Goal: Information Seeking & Learning: Learn about a topic

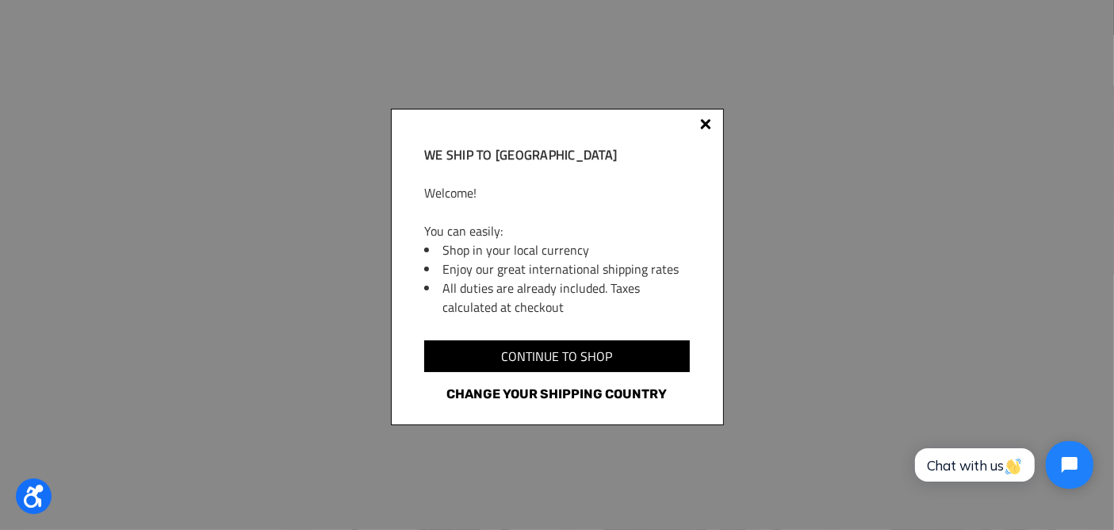
click at [648, 391] on link "Change your shipping country" at bounding box center [556, 394] width 265 height 21
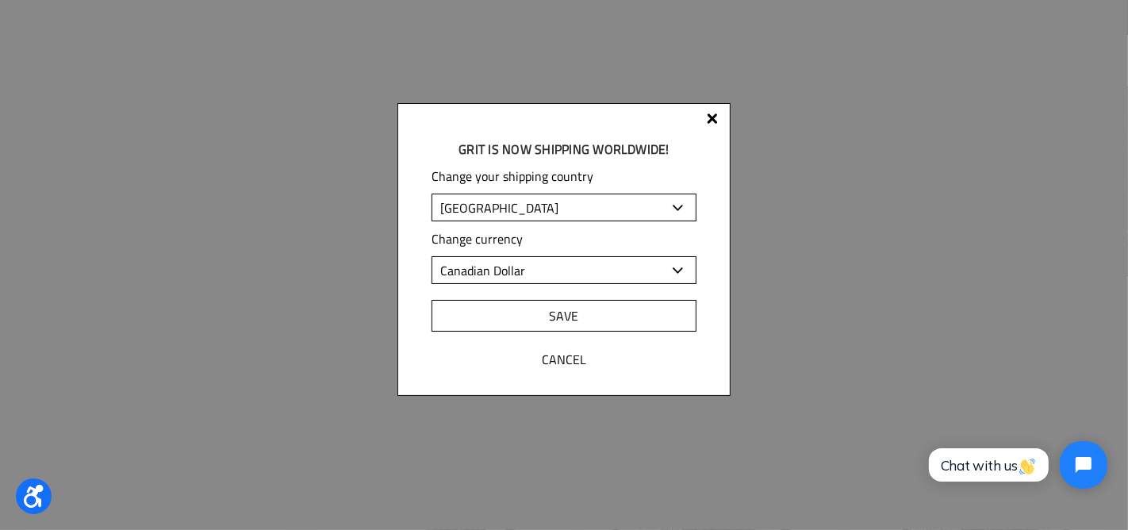
click at [638, 321] on input "Save" at bounding box center [563, 316] width 265 height 32
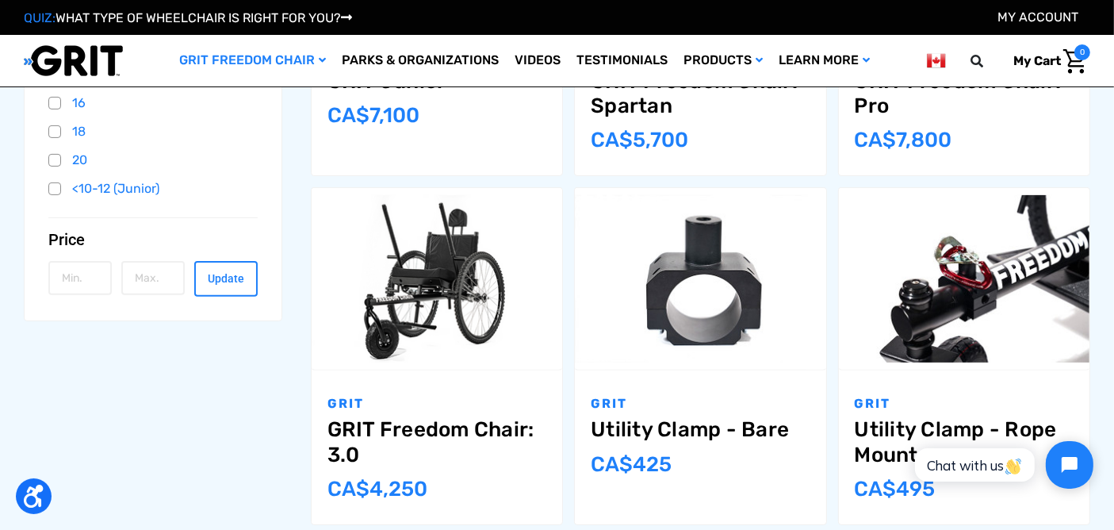
scroll to position [514, 0]
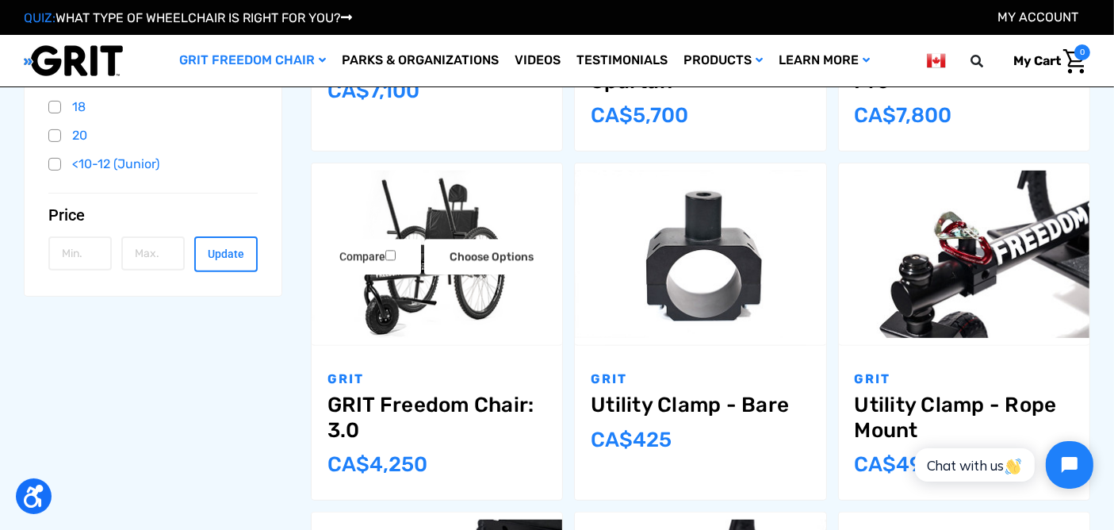
click at [412, 321] on img "GRIT Freedom Chair: 3.0,$2,995.00\a" at bounding box center [437, 253] width 251 height 167
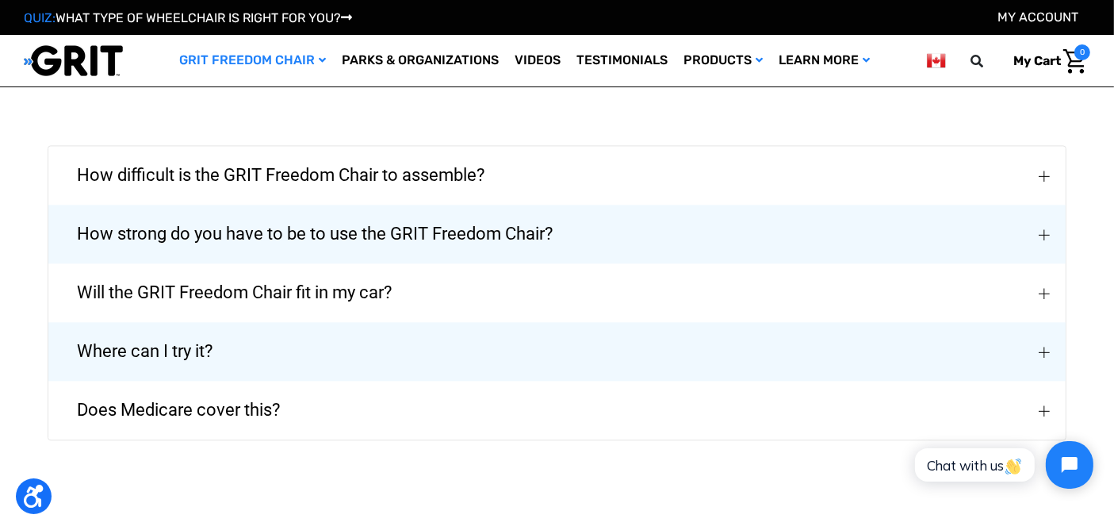
scroll to position [3606, 0]
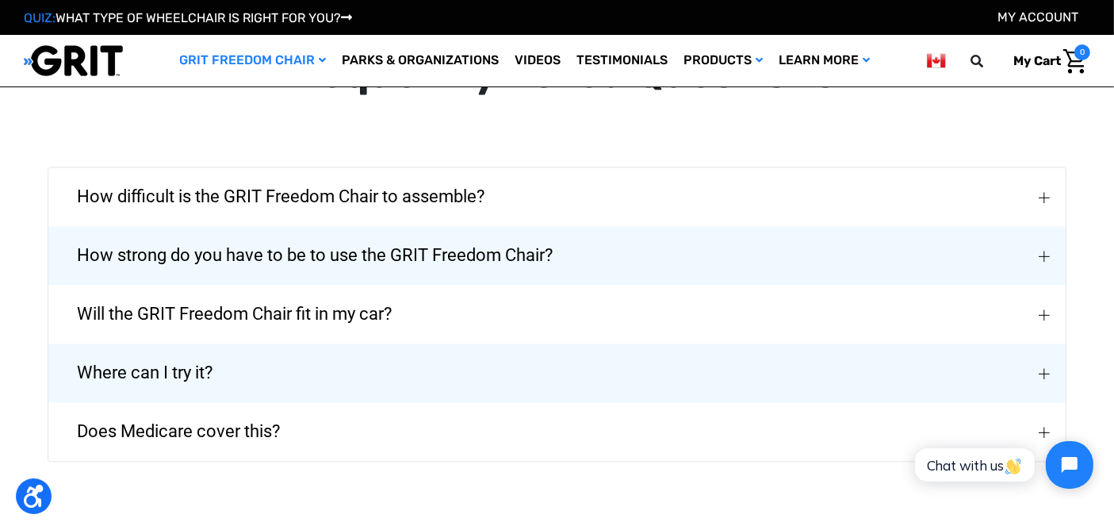
click at [879, 170] on button "How difficult is the GRIT Freedom Chair to assemble?" at bounding box center [556, 196] width 1017 height 59
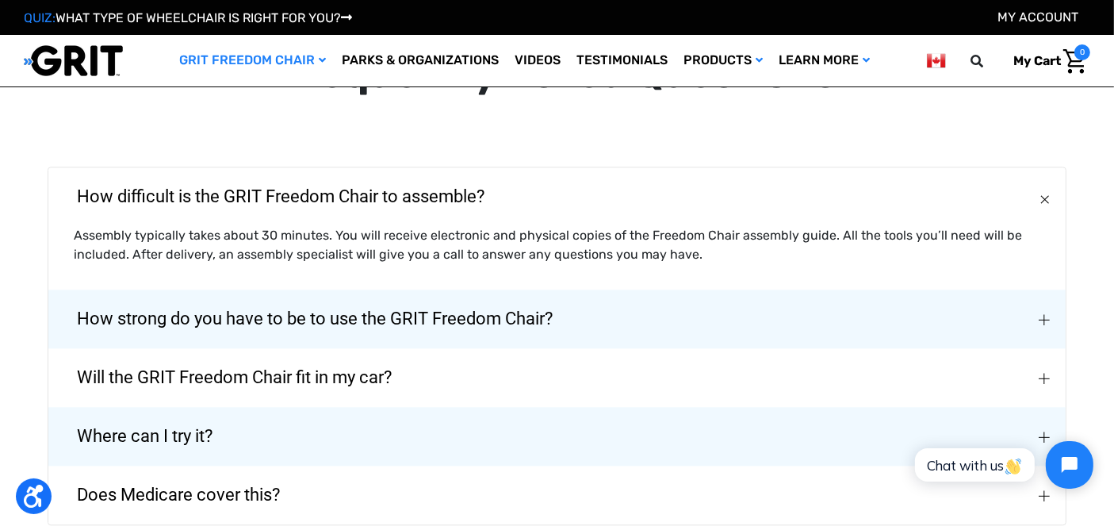
click at [833, 302] on button "How strong do you have to be to use the GRIT Freedom Chair?" at bounding box center [556, 318] width 1017 height 59
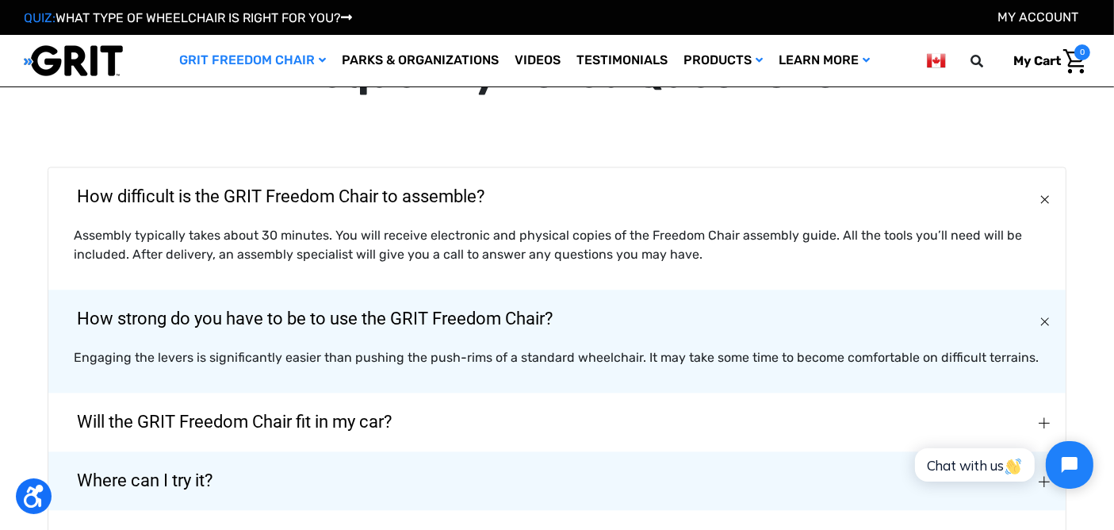
click at [783, 412] on button "Will the GRIT Freedom Chair fit in my car?" at bounding box center [556, 422] width 1017 height 59
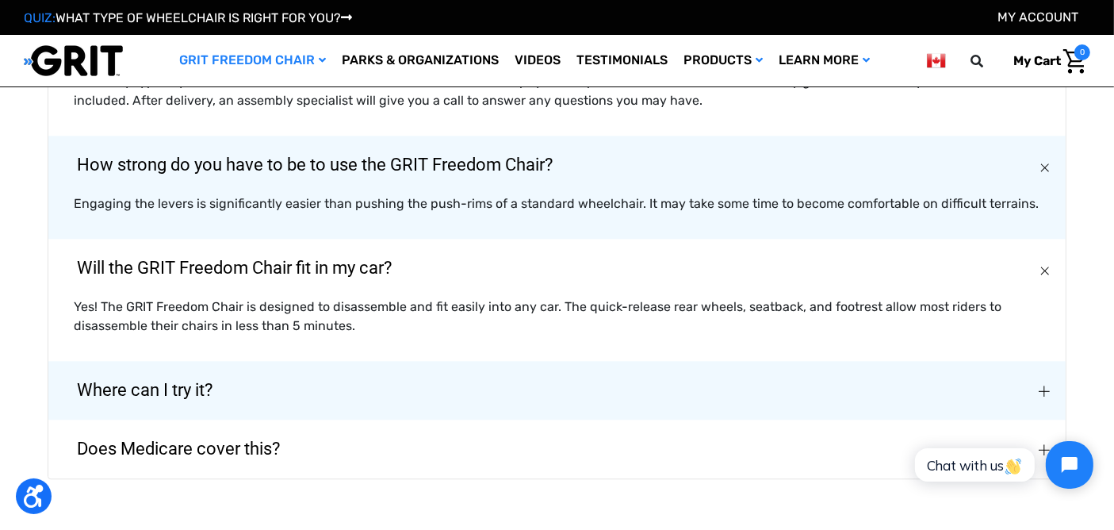
scroll to position [3799, 0]
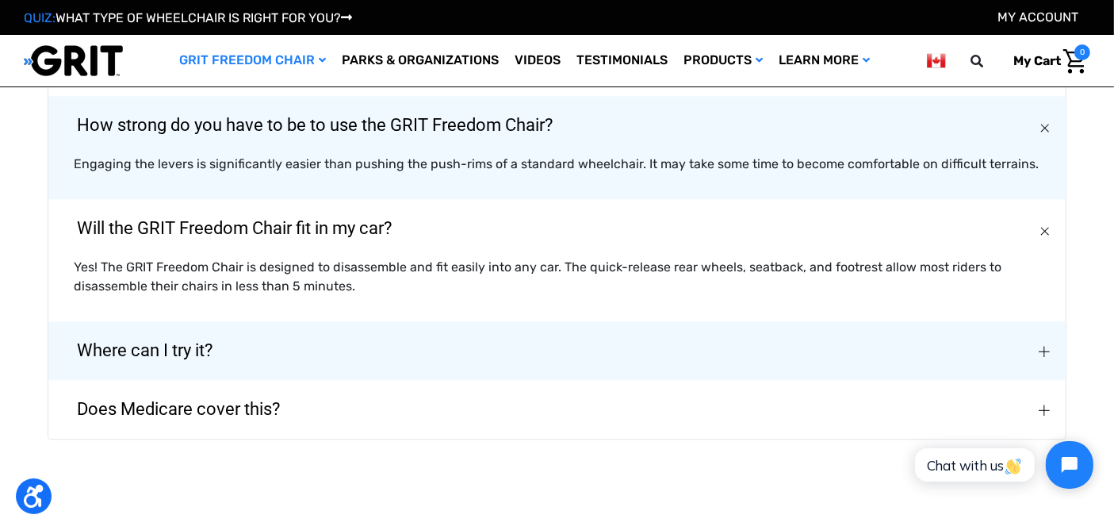
click at [854, 343] on button "Where can I try it?" at bounding box center [556, 350] width 1017 height 59
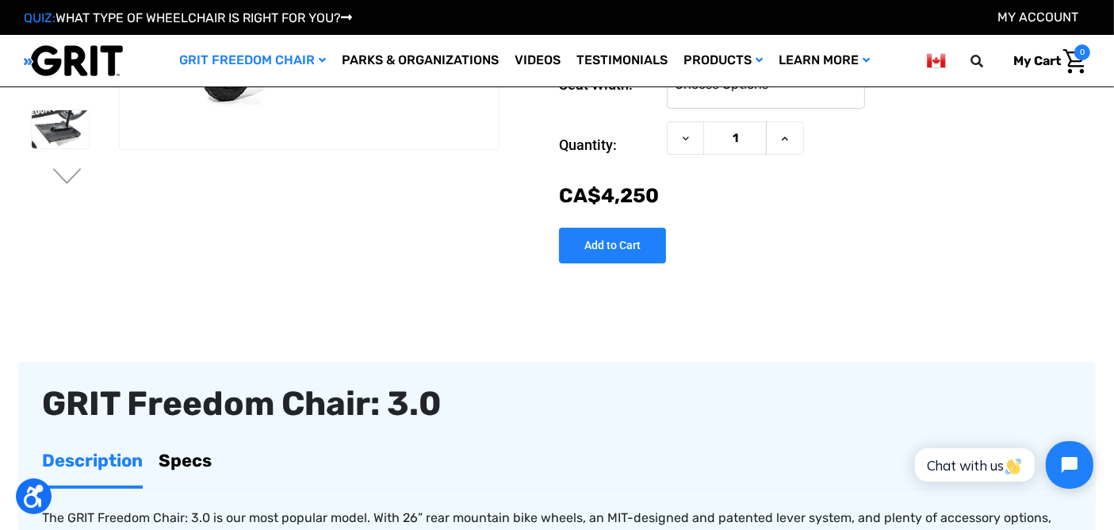
scroll to position [232, 0]
